Goal: Information Seeking & Learning: Learn about a topic

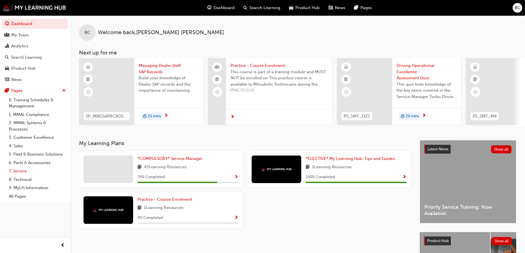
click at [17, 173] on link "7. Service" at bounding box center [38, 171] width 62 height 9
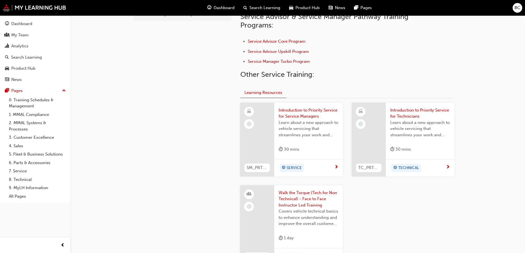
scroll to position [47, 0]
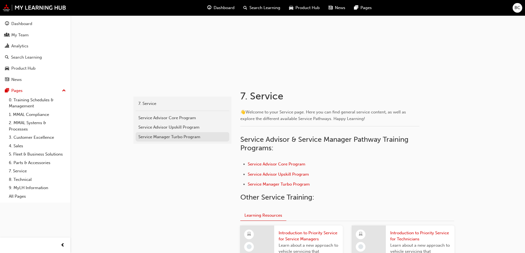
click at [172, 138] on div "Service Manager Turbo Program" at bounding box center [182, 137] width 88 height 6
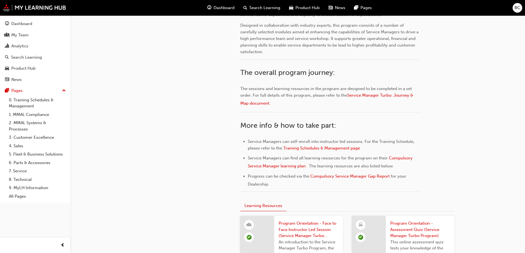
scroll to position [181, 0]
click at [331, 176] on span "Compulsory Service Manager Gap Report" at bounding box center [350, 176] width 79 height 5
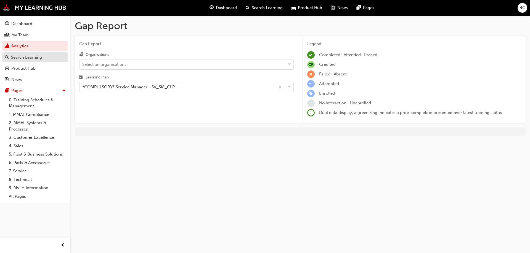
click at [22, 56] on div "Search Learning" at bounding box center [26, 57] width 31 height 6
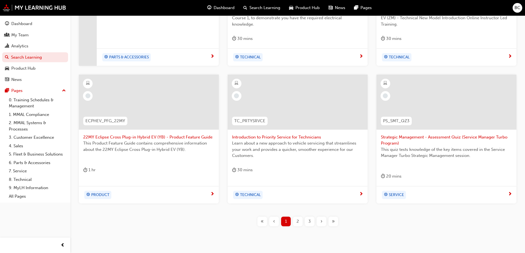
scroll to position [181, 0]
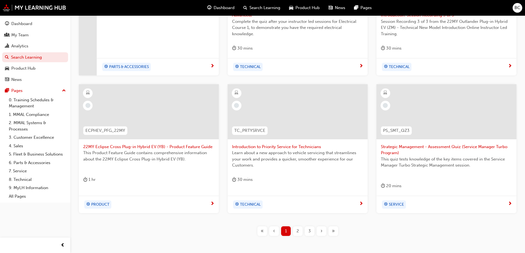
click at [297, 231] on span "2" at bounding box center [298, 231] width 2 height 6
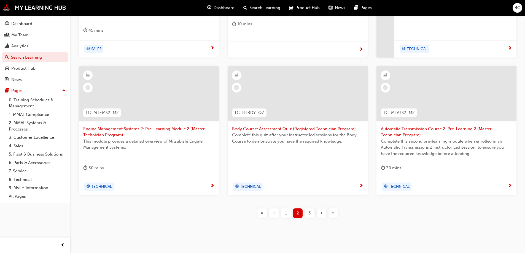
scroll to position [209, 0]
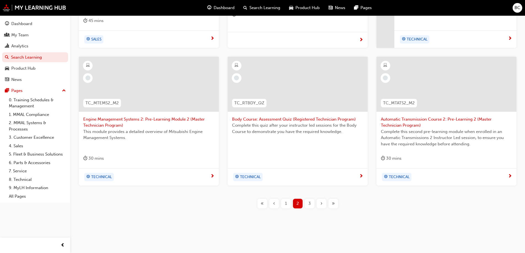
click at [311, 203] on span "3" at bounding box center [310, 204] width 2 height 6
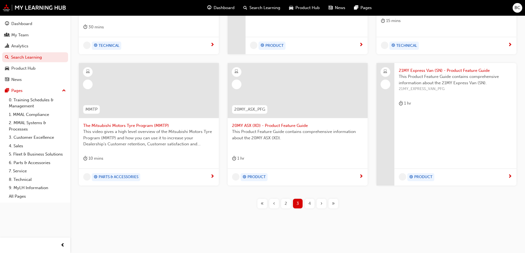
scroll to position [202, 0]
click at [312, 204] on div "4" at bounding box center [310, 204] width 10 height 10
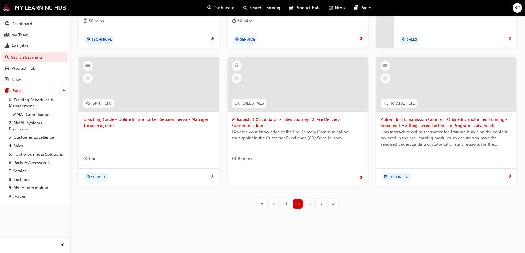
scroll to position [209, 0]
click at [311, 202] on span "5" at bounding box center [310, 204] width 2 height 6
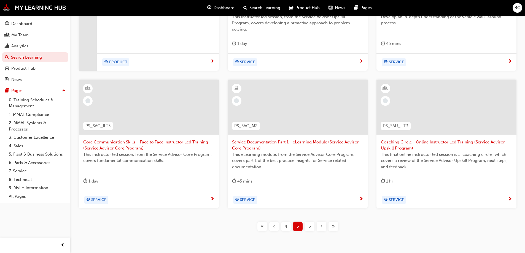
scroll to position [209, 0]
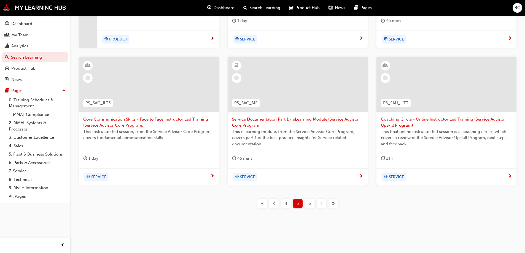
click at [309, 201] on span "6" at bounding box center [310, 204] width 2 height 6
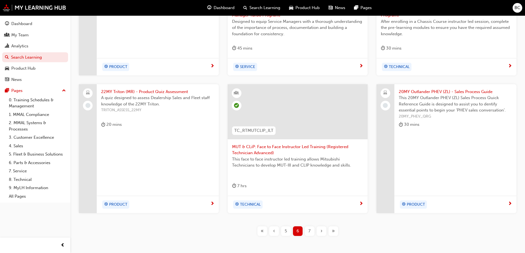
scroll to position [209, 0]
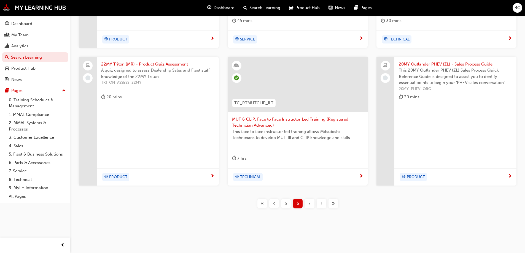
click at [311, 203] on div "7" at bounding box center [310, 204] width 10 height 10
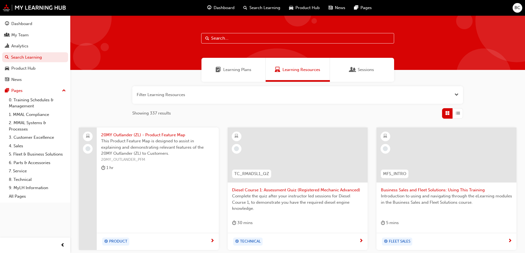
drag, startPoint x: 243, startPoint y: 90, endPoint x: 235, endPoint y: 89, distance: 8.2
click at [242, 90] on button "button" at bounding box center [297, 95] width 331 height 18
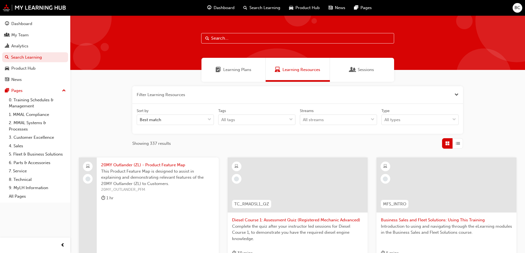
click at [243, 66] on div "Learning Plans" at bounding box center [234, 70] width 64 height 24
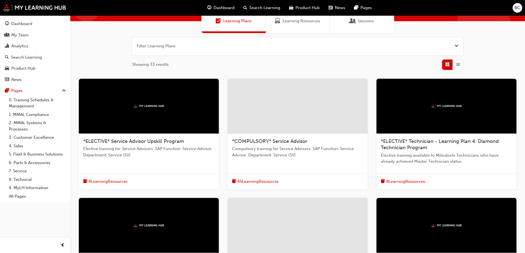
scroll to position [55, 0]
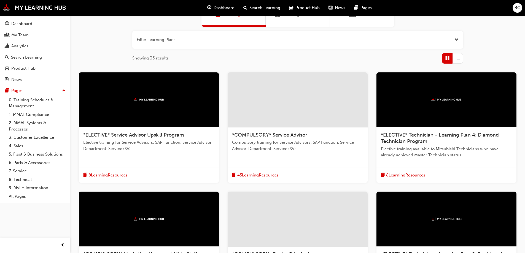
click at [271, 114] on div at bounding box center [298, 100] width 140 height 55
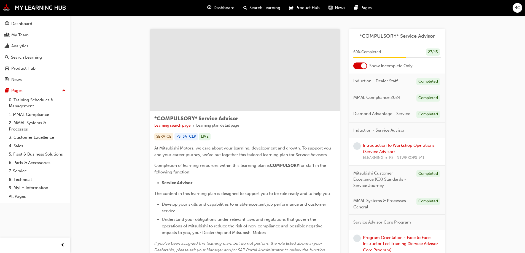
click at [216, 6] on span "Dashboard" at bounding box center [224, 8] width 21 height 6
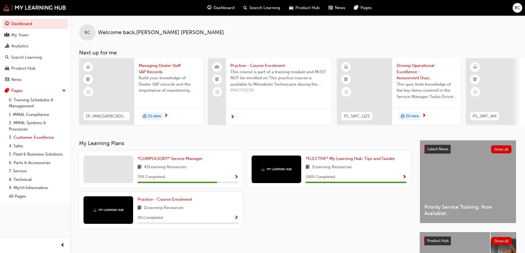
click at [28, 136] on link "3. Customer Excellence" at bounding box center [38, 137] width 62 height 9
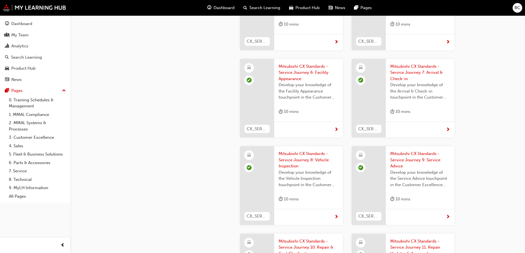
scroll to position [1186, 0]
click at [295, 149] on span "Mitsubishi CX Standards - Service Journey 8: Vehicle Inspection" at bounding box center [309, 158] width 60 height 19
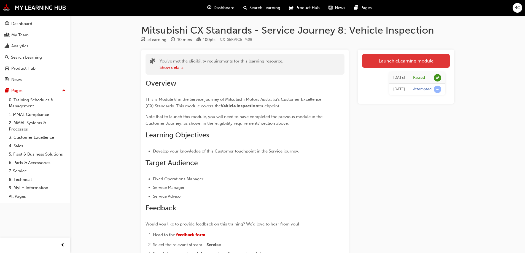
click at [394, 62] on link "Launch eLearning module" at bounding box center [406, 61] width 88 height 14
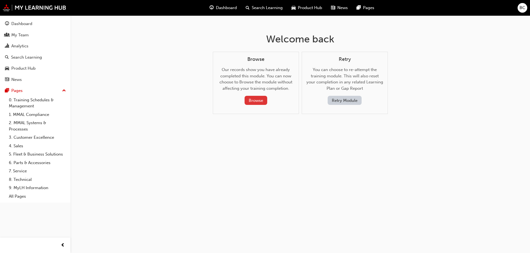
click at [250, 101] on button "Browse" at bounding box center [255, 100] width 23 height 9
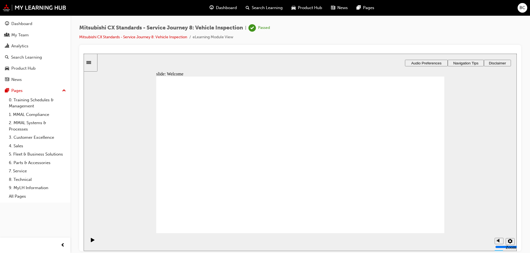
click at [426, 62] on span "Audio Preferences" at bounding box center [426, 63] width 30 height 4
click at [414, 65] on button "Audio Preferences" at bounding box center [426, 63] width 43 height 7
click at [415, 63] on span "Audio Preferences" at bounding box center [426, 63] width 30 height 4
click at [462, 63] on span "Navigation Tips" at bounding box center [465, 63] width 25 height 4
click at [436, 63] on span "Audio Preferences" at bounding box center [426, 63] width 30 height 4
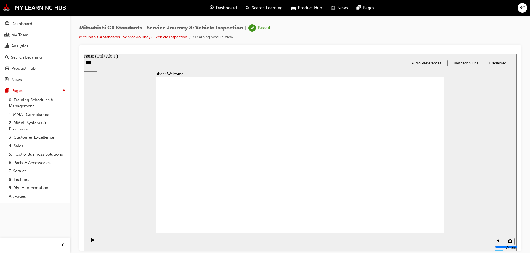
click at [91, 242] on icon "Pause (Ctrl+Alt+P)" at bounding box center [93, 240] width 4 height 4
click at [131, 37] on link "Mitsubishi CX Standards - Service Journey 8: Vehicle Inspection" at bounding box center [133, 37] width 108 height 5
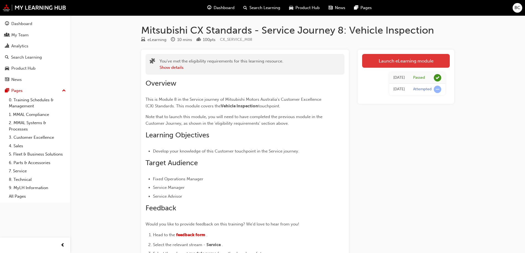
click at [382, 60] on link "Launch eLearning module" at bounding box center [406, 61] width 88 height 14
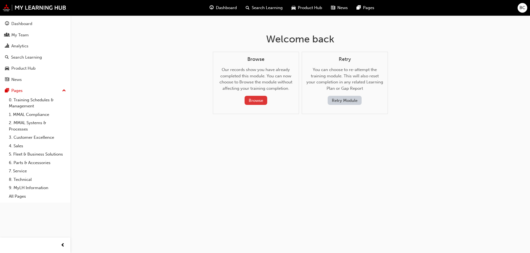
click at [256, 98] on button "Browse" at bounding box center [255, 100] width 23 height 9
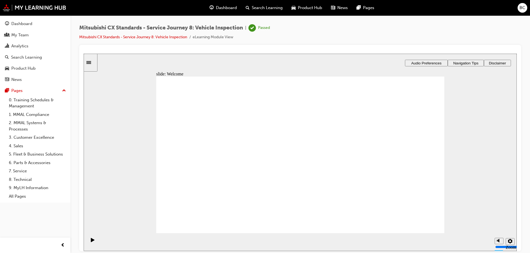
click at [91, 61] on icon "Sidebar Toggle" at bounding box center [88, 62] width 5 height 3
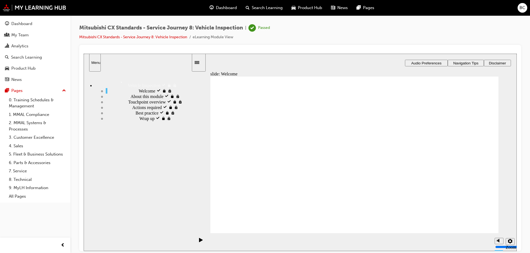
click at [418, 64] on span "Audio Preferences" at bounding box center [426, 63] width 30 height 4
click at [123, 64] on div "Menu" at bounding box center [138, 63] width 108 height 18
click at [96, 63] on div "Menu" at bounding box center [94, 62] width 7 height 4
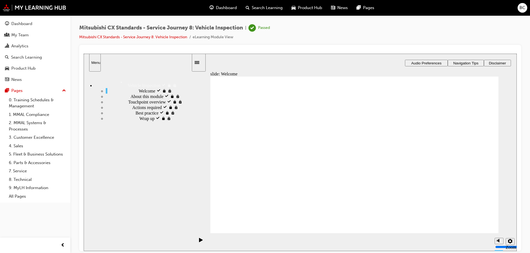
click at [202, 62] on icon "Sidebar Toggle" at bounding box center [198, 61] width 8 height 3
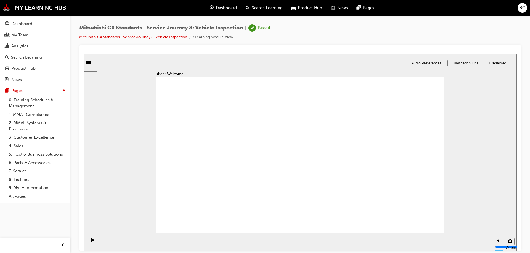
click at [417, 61] on span "Audio Preferences" at bounding box center [426, 63] width 30 height 4
drag, startPoint x: 418, startPoint y: 61, endPoint x: 390, endPoint y: 88, distance: 38.8
click at [510, 242] on icon "Settings" at bounding box center [509, 241] width 4 height 4
click at [479, 176] on div "slide: Welcome Vehicle Inspection Service Journey Click Start your engines to b…" at bounding box center [300, 153] width 433 height 198
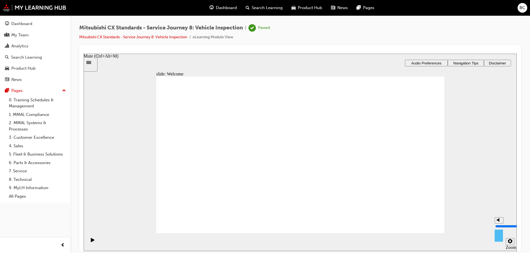
click at [498, 222] on polygon "Mute (Ctrl+Alt+M)" at bounding box center [498, 220] width 1 height 4
drag, startPoint x: 500, startPoint y: 230, endPoint x: 497, endPoint y: 199, distance: 30.4
type input "10"
click at [497, 224] on input "volume" at bounding box center [513, 226] width 36 height 4
click at [491, 191] on div "slide: Welcome Vehicle Inspection Service Journey Click Start your engines to b…" at bounding box center [300, 153] width 433 height 198
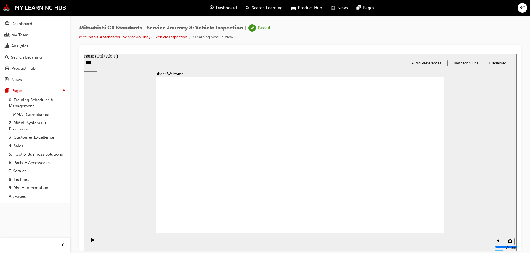
click at [91, 241] on icon "Pause (Ctrl+Alt+P)" at bounding box center [93, 240] width 4 height 4
click at [91, 242] on icon "Pause (Ctrl+Alt+P)" at bounding box center [93, 240] width 4 height 4
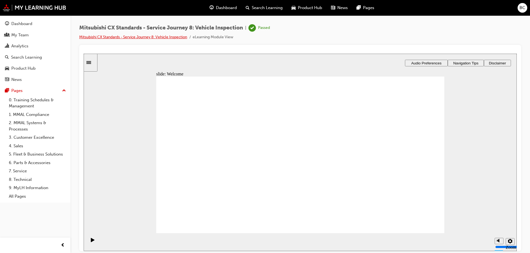
click at [167, 38] on link "Mitsubishi CX Standards - Service Journey 8: Vehicle Inspection" at bounding box center [133, 37] width 108 height 5
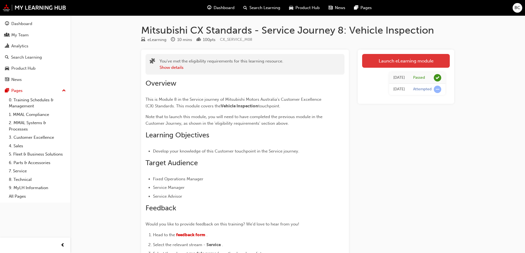
click at [387, 58] on link "Launch eLearning module" at bounding box center [406, 61] width 88 height 14
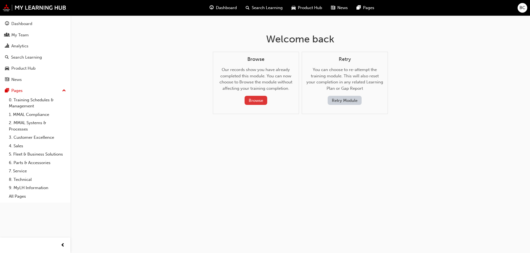
click at [262, 101] on button "Browse" at bounding box center [255, 100] width 23 height 9
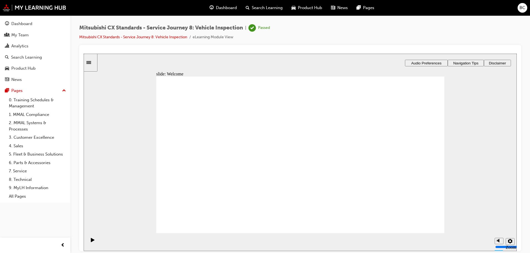
click at [468, 62] on span "Navigation Tips" at bounding box center [465, 63] width 25 height 4
click at [507, 241] on icon "Settings" at bounding box center [509, 241] width 4 height 4
click at [480, 187] on div "slide: Welcome Vehicle Inspection Service Journey Click Start your engines to b…" at bounding box center [300, 153] width 433 height 198
click at [91, 242] on icon "Pause (Ctrl+Alt+P)" at bounding box center [93, 240] width 4 height 4
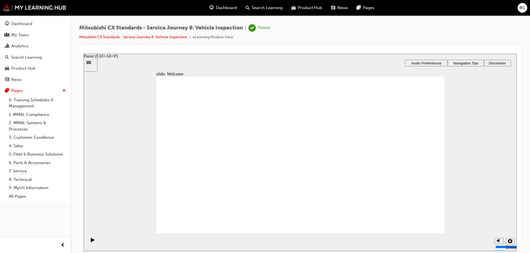
click at [91, 242] on icon "Pause (Ctrl+Alt+P)" at bounding box center [93, 240] width 4 height 4
click at [435, 63] on span "Audio Preferences" at bounding box center [426, 63] width 30 height 4
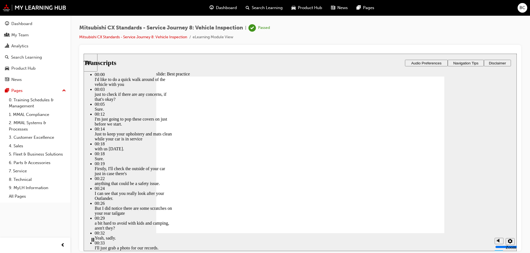
type input "112"
